Goal: Information Seeking & Learning: Find specific fact

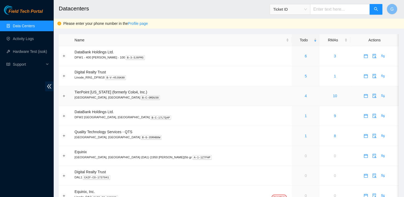
click at [110, 95] on p "[GEOGRAPHIC_DATA], [GEOGRAPHIC_DATA] B-C-ORDU38" at bounding box center [181, 97] width 214 height 5
click at [294, 93] on div "4" at bounding box center [305, 96] width 22 height 6
click at [304, 97] on link "4" at bounding box center [305, 96] width 2 height 4
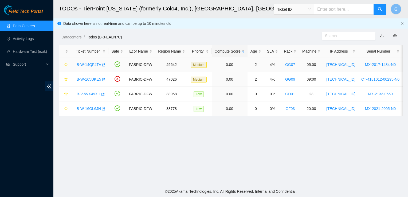
click at [81, 66] on link "B-W-14QF4TV" at bounding box center [89, 64] width 25 height 4
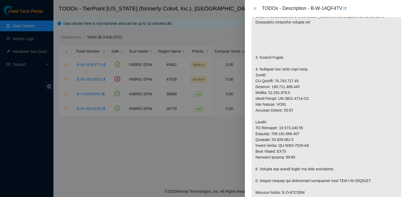
scroll to position [124, 0]
click at [337, 95] on p at bounding box center [326, 167] width 150 height 384
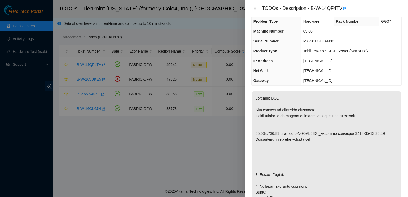
scroll to position [0, 0]
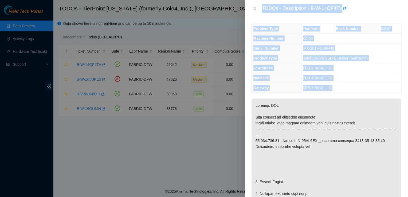
drag, startPoint x: 260, startPoint y: 9, endPoint x: 406, endPoint y: 165, distance: 213.4
click at [406, 165] on div "TODOs - Description - B-W-14QF4TV Problem Type Hardware Rack Number GG07 Machin…" at bounding box center [326, 98] width 163 height 197
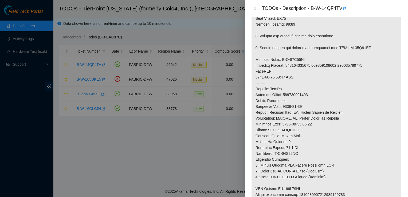
scroll to position [303, 0]
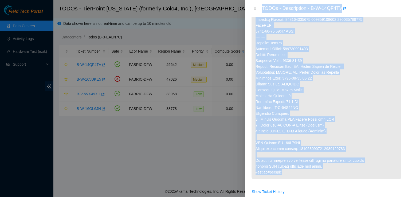
drag, startPoint x: 261, startPoint y: 7, endPoint x: 374, endPoint y: 174, distance: 200.8
click at [374, 174] on div "TODOs - Description - B-W-14QF4TV Problem Type Hardware Rack Number GG07 Machin…" at bounding box center [326, 98] width 163 height 197
copy div "TODOs - Description - B-W-14QF4TV Problem Type Hardware Rack Number GG07 Machin…"
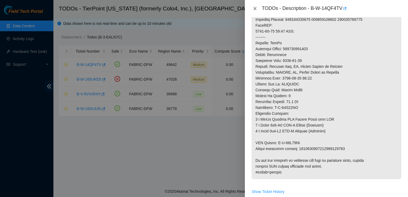
click at [255, 8] on icon "close" at bounding box center [255, 8] width 4 height 4
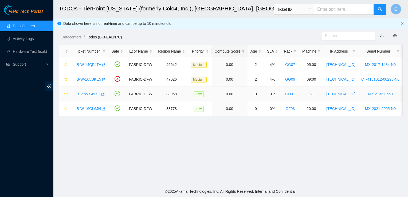
scroll to position [155, 0]
click at [95, 92] on link "B-V-5VX49XH" at bounding box center [89, 94] width 24 height 4
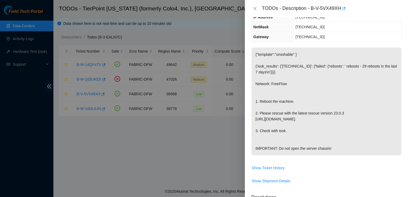
scroll to position [0, 0]
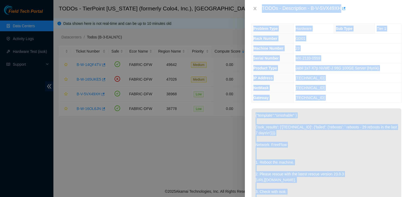
drag, startPoint x: 262, startPoint y: 8, endPoint x: 381, endPoint y: 189, distance: 216.4
click at [381, 189] on div "TODOs - Description - B-V-5VX49XH Problem Type Hardware Sub Type Tier 1 Rack Nu…" at bounding box center [326, 98] width 163 height 197
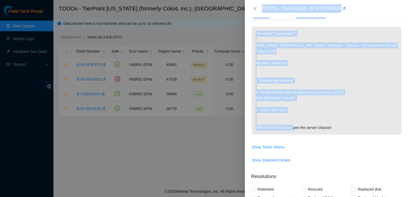
scroll to position [83, 0]
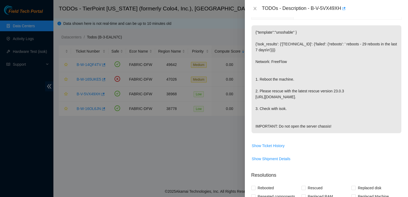
click at [350, 126] on p "{"template":"unsshable" } {'isok_results': {'[TECHNICAL_ID]': {'failed': {'rebo…" at bounding box center [326, 79] width 150 height 108
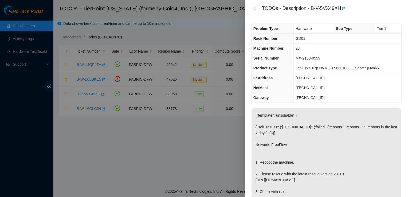
drag, startPoint x: 349, startPoint y: 134, endPoint x: 262, endPoint y: 9, distance: 151.8
click at [262, 9] on div "TODOs - Description - B-V-5VX49XH Problem Type Hardware Sub Type Tier 1 Rack Nu…" at bounding box center [326, 98] width 163 height 197
copy div "TODOs - Description - B-V-5VX49XH Problem Type Hardware Sub Type Tier 1 Rack Nu…"
click at [386, 96] on td "[TECHNICAL_ID]" at bounding box center [347, 98] width 108 height 10
click at [169, 170] on div at bounding box center [204, 98] width 408 height 197
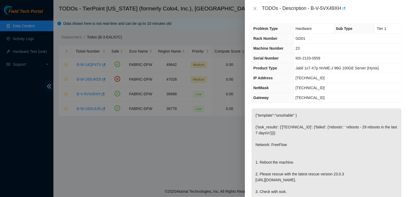
click at [89, 110] on div at bounding box center [204, 98] width 408 height 197
click at [254, 8] on icon "close" at bounding box center [255, 8] width 4 height 4
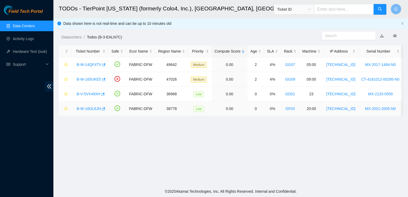
click at [89, 107] on link "B-W-16OL6JN" at bounding box center [89, 108] width 24 height 4
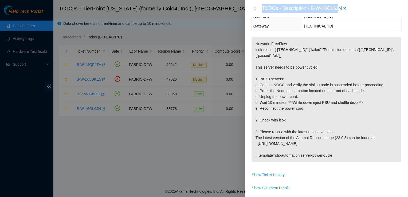
scroll to position [45, 0]
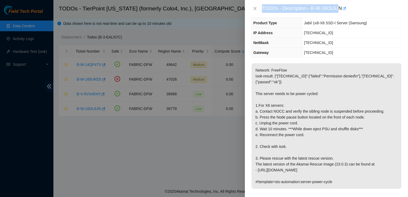
drag, startPoint x: 261, startPoint y: 7, endPoint x: 354, endPoint y: 183, distance: 199.0
click at [354, 183] on div "TODOs - Description - B-W-16OL6JN Problem Type Hardware Sub Type Tier 1 Rack Nu…" at bounding box center [326, 98] width 163 height 197
copy div "TODOs - Description - B-W-16OL6JN Problem Type Hardware Sub Type Tier 1 Rack Nu…"
click at [372, 58] on div "Problem Type Hardware Sub Type Tier 1 Rack Number GF03 Machine Number 20:00 Ser…" at bounding box center [326, 107] width 163 height 180
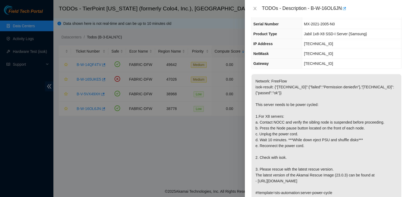
scroll to position [32, 0]
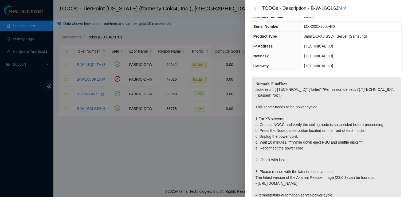
click at [96, 64] on div at bounding box center [204, 98] width 408 height 197
click at [255, 8] on icon "close" at bounding box center [255, 8] width 4 height 4
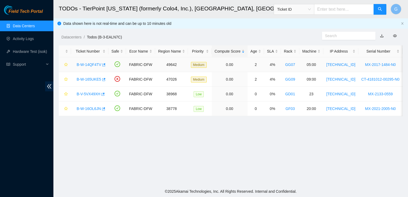
scroll to position [43, 0]
click at [93, 64] on link "B-W-14QF4TV" at bounding box center [89, 64] width 25 height 4
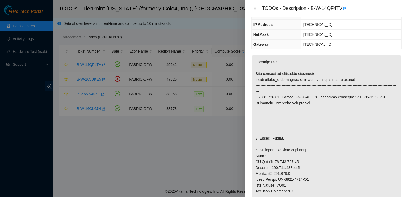
scroll to position [32, 0]
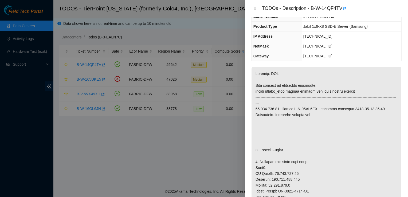
click at [254, 9] on icon "close" at bounding box center [255, 8] width 4 height 4
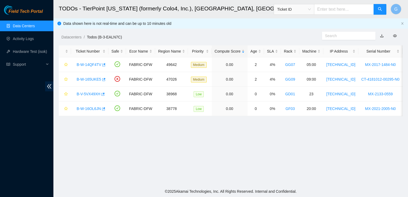
scroll to position [43, 0]
click at [92, 78] on link "B-W-165UKE5" at bounding box center [89, 79] width 25 height 4
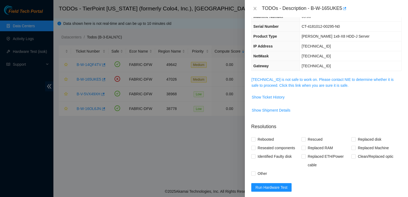
scroll to position [0, 0]
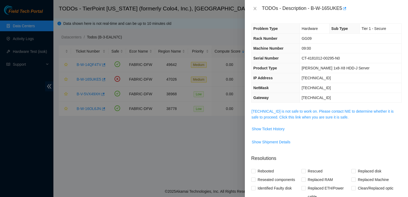
click at [176, 138] on div at bounding box center [204, 98] width 408 height 197
click at [253, 9] on icon "close" at bounding box center [255, 8] width 4 height 4
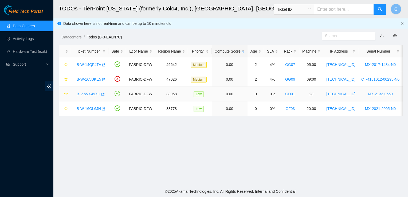
click at [96, 94] on link "B-V-5VX49XH" at bounding box center [89, 94] width 24 height 4
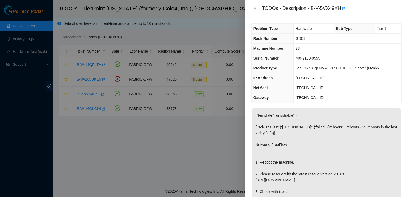
click at [254, 8] on icon "close" at bounding box center [254, 8] width 3 height 3
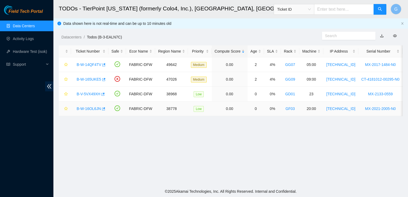
click at [92, 110] on link "B-W-16OL6JN" at bounding box center [89, 108] width 24 height 4
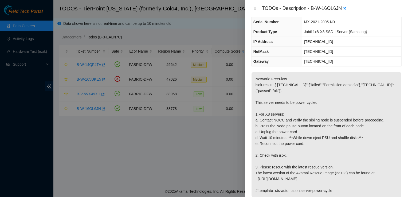
scroll to position [38, 0]
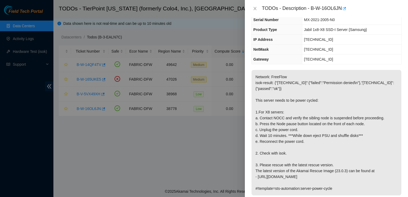
click at [267, 194] on p "Network: FreeFlow isok-result: {"[TECHNICAL_ID]":{"failed":"Permission denied\n…" at bounding box center [326, 132] width 150 height 125
click at [182, 129] on div at bounding box center [204, 98] width 408 height 197
drag, startPoint x: 163, startPoint y: 114, endPoint x: 166, endPoint y: 129, distance: 15.2
click at [166, 129] on div at bounding box center [204, 98] width 408 height 197
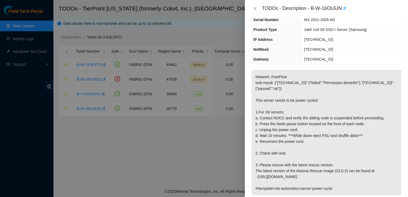
drag, startPoint x: 166, startPoint y: 129, endPoint x: 153, endPoint y: 152, distance: 27.1
drag, startPoint x: 153, startPoint y: 152, endPoint x: 105, endPoint y: 151, distance: 48.0
click at [105, 151] on div at bounding box center [204, 98] width 408 height 197
click at [103, 108] on div at bounding box center [204, 98] width 408 height 197
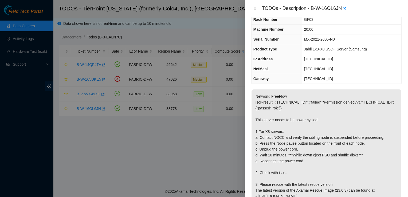
scroll to position [0, 0]
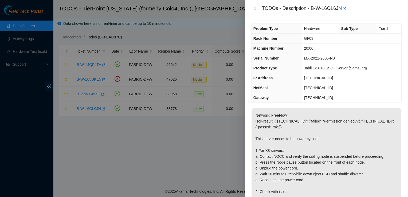
click at [26, 181] on div at bounding box center [204, 98] width 408 height 197
drag, startPoint x: 340, startPoint y: 7, endPoint x: 310, endPoint y: 10, distance: 30.0
click at [310, 10] on div "TODOs - Description - B-W-16OL6JN" at bounding box center [331, 8] width 139 height 9
copy div "B-W-16OL6JN"
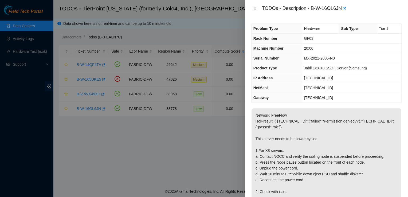
click at [310, 190] on p "Network: FreeFlow isok-result: {"[TECHNICAL_ID]":{"failed":"Permission denied\n…" at bounding box center [326, 170] width 150 height 125
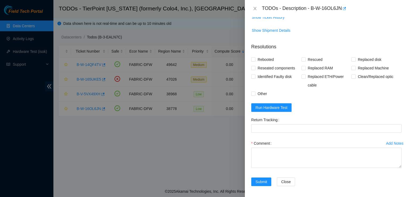
scroll to position [230, 0]
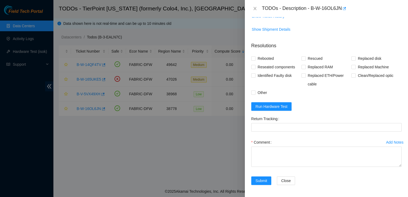
drag, startPoint x: 325, startPoint y: 174, endPoint x: 303, endPoint y: 204, distance: 36.6
click at [303, 197] on html "Field Tech Portal Data Centers Activity Logs Hardware Test (isok) Support TODOs…" at bounding box center [204, 98] width 408 height 197
click at [353, 191] on div "Problem Type Hardware Sub Type Tier 1 Rack Number GF03 Machine Number 20:00 Ser…" at bounding box center [326, 107] width 163 height 180
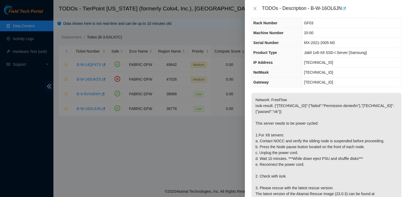
scroll to position [0, 0]
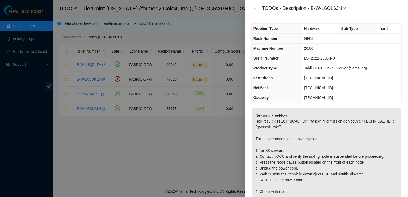
click at [62, 149] on div at bounding box center [204, 98] width 408 height 197
click at [284, 78] on th "IP Address" at bounding box center [276, 78] width 50 height 10
click at [55, 104] on div at bounding box center [204, 98] width 408 height 197
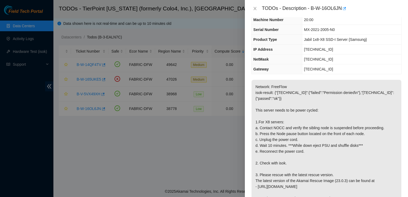
scroll to position [30, 0]
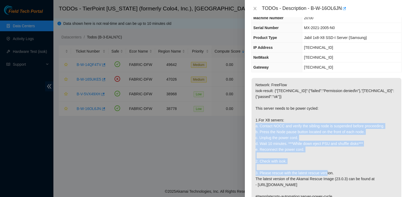
drag, startPoint x: 336, startPoint y: 173, endPoint x: 259, endPoint y: 124, distance: 91.2
click at [259, 124] on p "Network: FreeFlow isok-result: {"[TECHNICAL_ID]":{"failed":"Permission denied\n…" at bounding box center [326, 140] width 150 height 125
copy p "Contact NOCC and verify the sibling node is suspended before proceeding. b. Pre…"
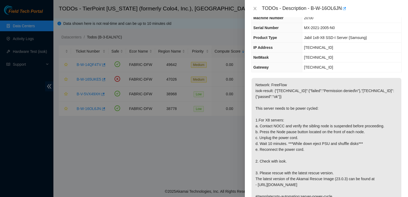
click at [280, 31] on th "Serial Number" at bounding box center [276, 28] width 50 height 10
click at [350, 114] on p "Network: FreeFlow isok-result: {"[TECHNICAL_ID]":{"failed":"Permission denied\n…" at bounding box center [326, 140] width 150 height 125
click at [109, 153] on div at bounding box center [204, 98] width 408 height 197
click at [254, 8] on icon "close" at bounding box center [255, 8] width 4 height 4
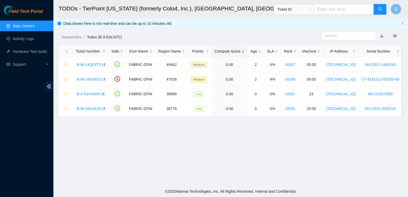
scroll to position [42, 0]
click at [97, 99] on td "B-V-5VX49XH" at bounding box center [89, 94] width 37 height 15
click at [96, 95] on link "B-V-5VX49XH" at bounding box center [89, 94] width 24 height 4
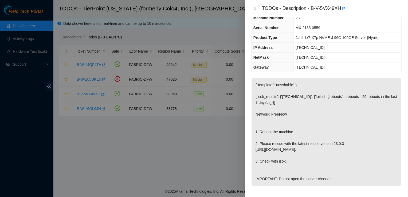
scroll to position [0, 0]
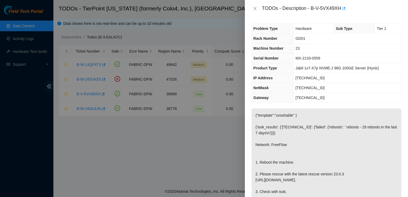
drag, startPoint x: 105, startPoint y: 141, endPoint x: 109, endPoint y: 137, distance: 5.9
click at [109, 137] on div at bounding box center [204, 98] width 408 height 197
click at [253, 5] on div "TODOs - Description - B-V-5VX49XH" at bounding box center [326, 8] width 150 height 9
click at [254, 7] on icon "close" at bounding box center [255, 8] width 4 height 4
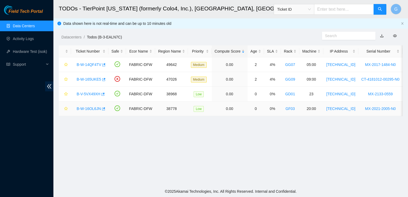
click at [81, 112] on div "B-W-16OL6JN" at bounding box center [89, 108] width 31 height 9
click at [94, 106] on link "B-W-16OL6JN" at bounding box center [89, 108] width 24 height 4
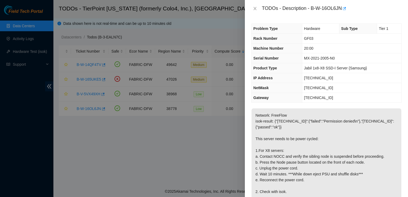
click at [374, 98] on td "[TECHNICAL_ID]" at bounding box center [351, 98] width 99 height 10
click at [263, 79] on span "IP Address" at bounding box center [262, 78] width 19 height 4
